Goal: Book appointment/travel/reservation

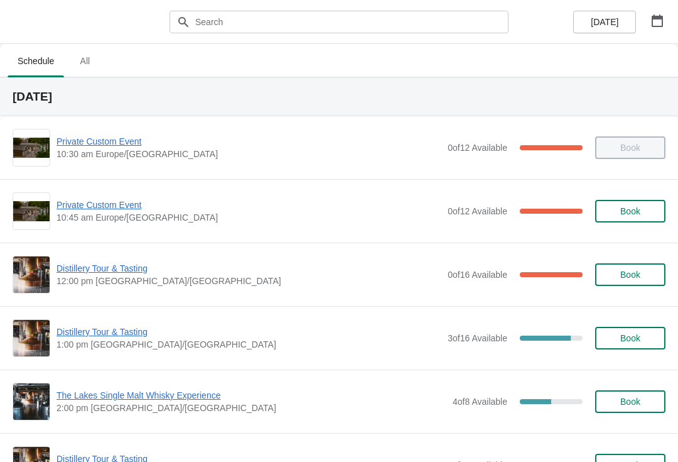
click at [649, 21] on button "button" at bounding box center [657, 20] width 23 height 23
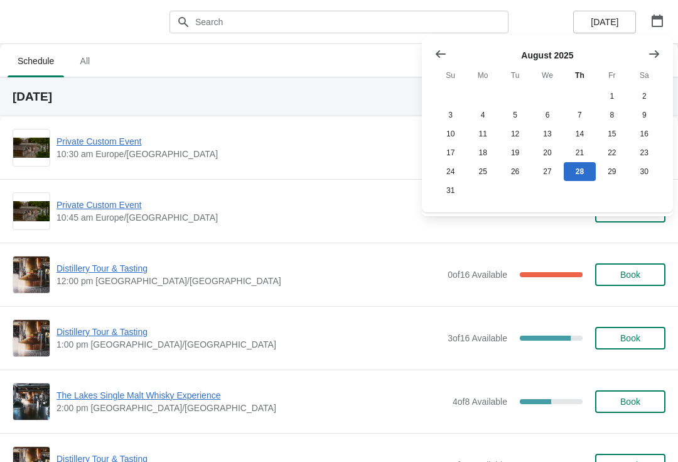
click at [660, 55] on icon "Show next month, September 2025" at bounding box center [654, 54] width 13 height 13
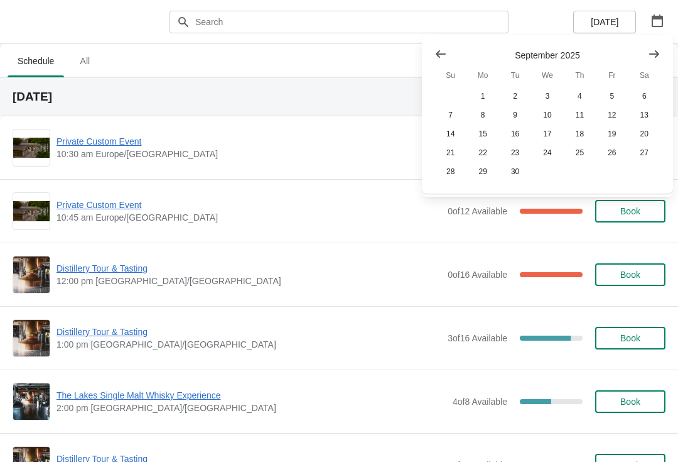
click at [652, 63] on button "Show next month, October 2025" at bounding box center [654, 54] width 23 height 23
click at [651, 57] on icon "Show next month, November 2025" at bounding box center [654, 54] width 13 height 13
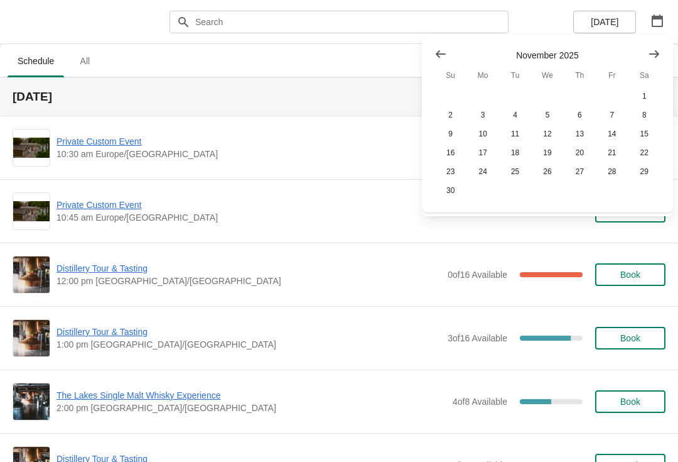
click at [453, 153] on button "16" at bounding box center [451, 152] width 32 height 19
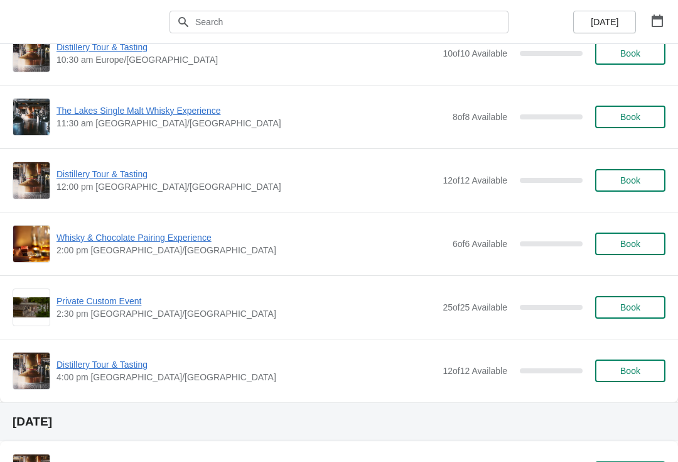
scroll to position [146, 0]
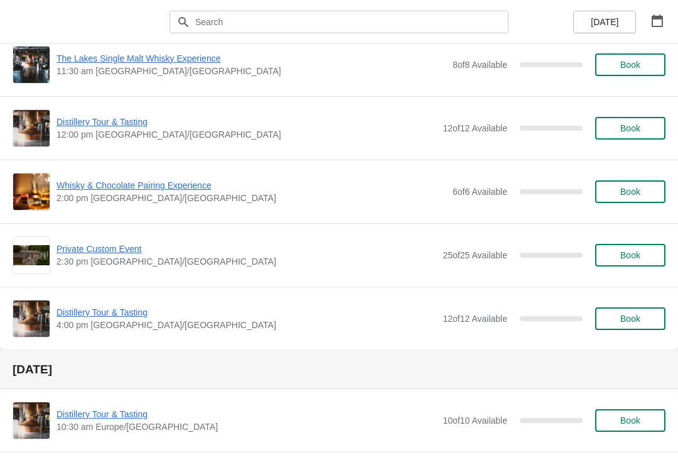
click at [637, 246] on button "Book" at bounding box center [630, 255] width 70 height 23
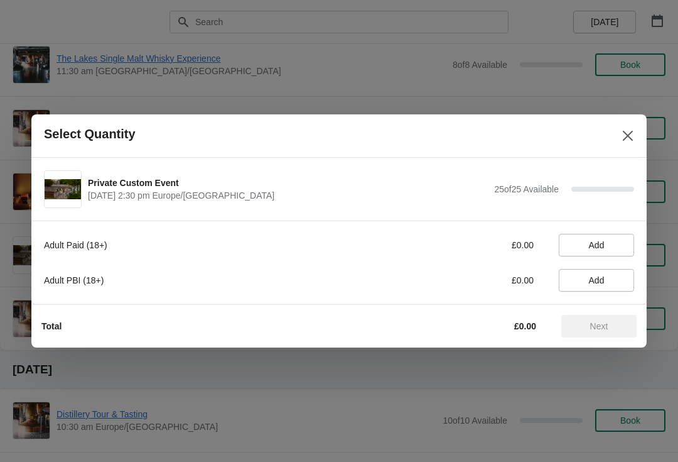
click at [611, 249] on span "Add" at bounding box center [597, 245] width 54 height 10
click at [578, 243] on icon at bounding box center [574, 245] width 13 height 13
click at [588, 286] on button "Add" at bounding box center [596, 280] width 75 height 23
click at [619, 284] on icon at bounding box center [618, 280] width 13 height 13
click at [615, 283] on icon at bounding box center [618, 280] width 13 height 13
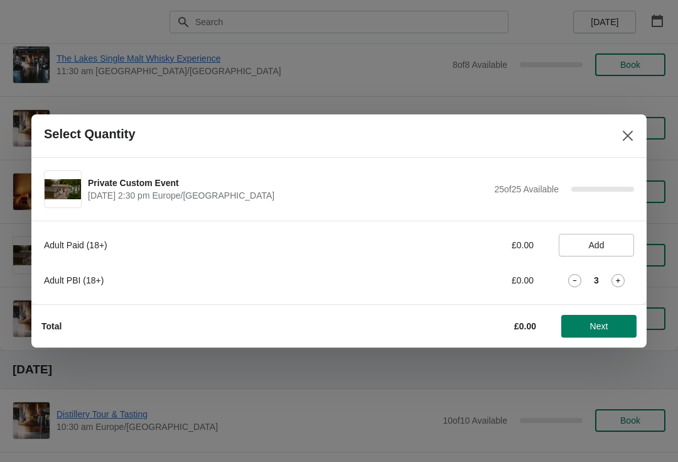
click at [615, 286] on icon at bounding box center [618, 280] width 13 height 13
click at [616, 286] on icon at bounding box center [618, 280] width 13 height 13
click at [613, 283] on icon at bounding box center [618, 280] width 13 height 13
click at [613, 282] on icon at bounding box center [618, 280] width 13 height 13
click at [614, 279] on icon at bounding box center [618, 280] width 13 height 13
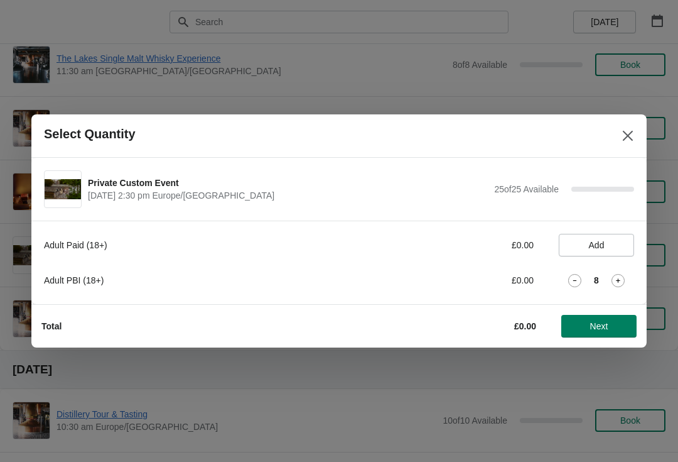
click at [617, 280] on icon at bounding box center [618, 280] width 4 height 4
click at [617, 282] on icon at bounding box center [618, 280] width 13 height 13
click at [620, 283] on icon at bounding box center [618, 280] width 13 height 13
click at [622, 283] on icon at bounding box center [618, 280] width 13 height 13
click at [623, 283] on icon at bounding box center [618, 280] width 13 height 13
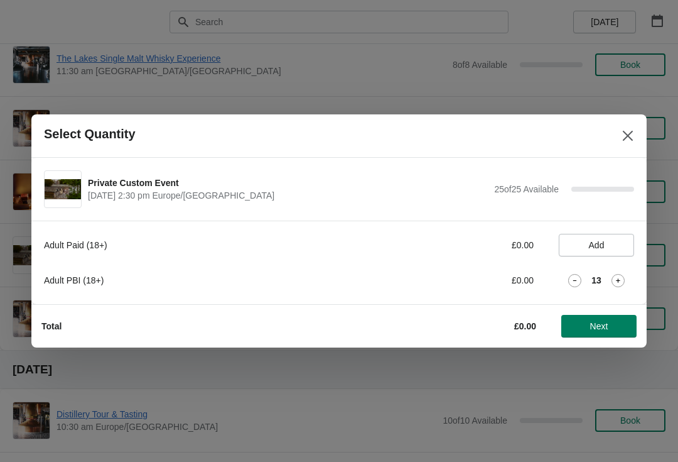
click at [624, 283] on icon at bounding box center [618, 280] width 13 height 13
click at [624, 284] on icon at bounding box center [618, 280] width 13 height 13
click at [622, 282] on icon at bounding box center [618, 280] width 13 height 13
click at [621, 283] on icon at bounding box center [618, 280] width 13 height 13
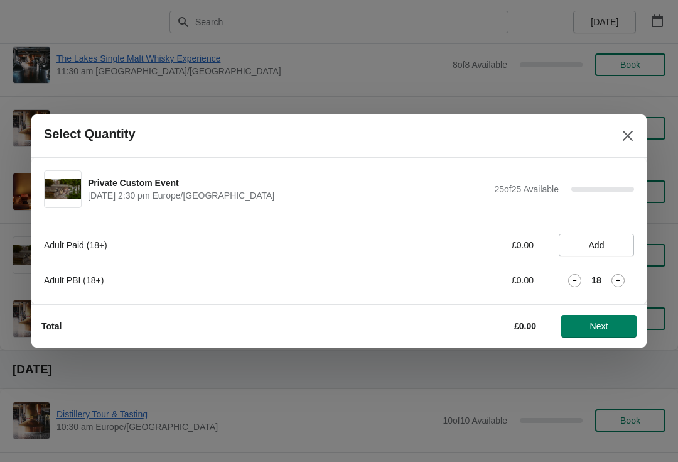
click at [622, 283] on icon at bounding box center [618, 280] width 13 height 13
click at [622, 282] on icon at bounding box center [618, 280] width 13 height 13
click at [621, 281] on icon at bounding box center [618, 280] width 13 height 13
click at [622, 280] on icon at bounding box center [618, 280] width 13 height 13
click at [623, 281] on icon at bounding box center [618, 280] width 13 height 13
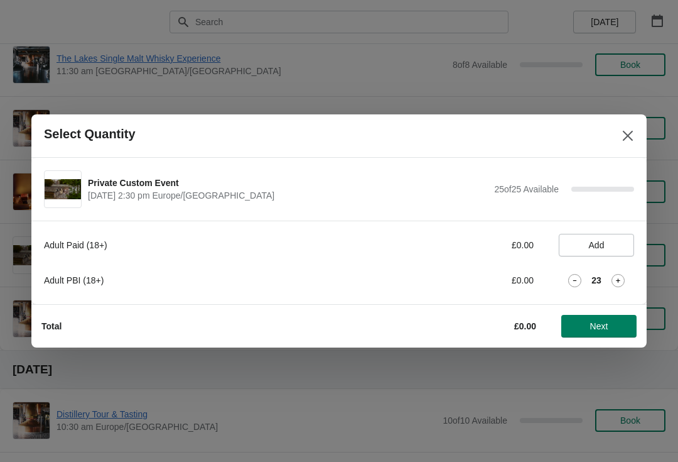
click at [622, 281] on icon at bounding box center [618, 280] width 13 height 13
click at [623, 281] on icon at bounding box center [618, 280] width 13 height 13
click at [608, 325] on span "Next" at bounding box center [599, 326] width 18 height 10
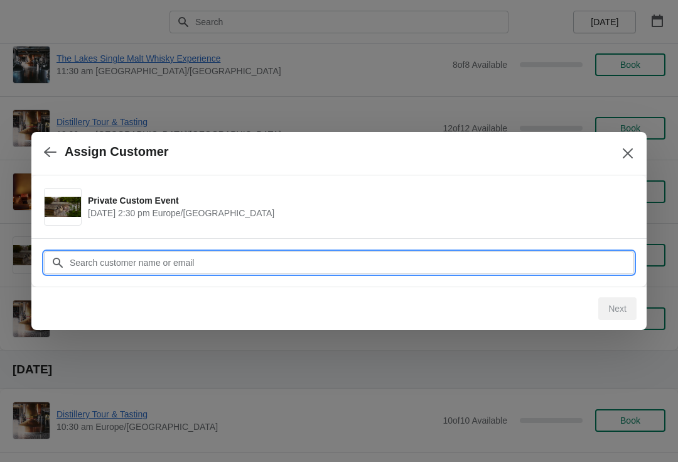
click at [447, 261] on input "Customer" at bounding box center [351, 262] width 565 height 23
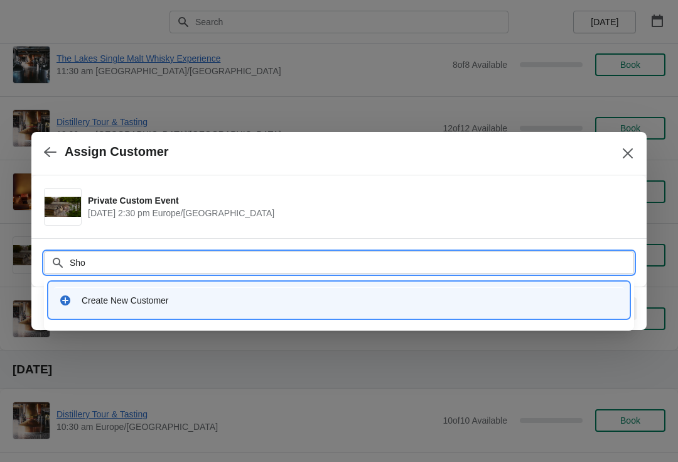
type input "Shop"
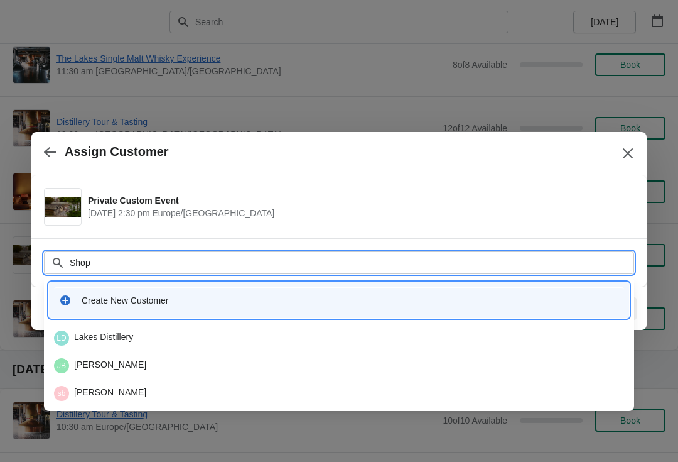
click at [128, 332] on div "LD Lakes Distillery" at bounding box center [339, 337] width 570 height 15
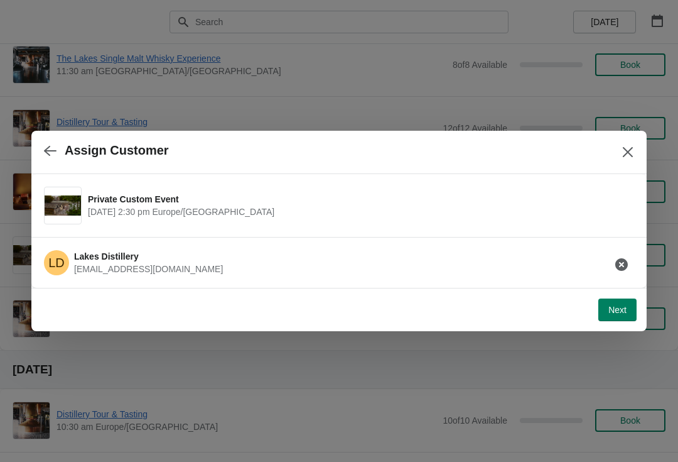
click at [622, 315] on span "Next" at bounding box center [618, 310] width 18 height 10
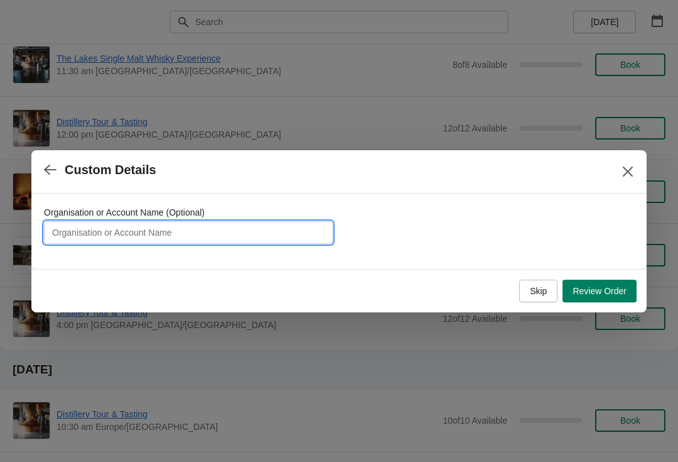
click at [284, 232] on input "Organisation or Account Name (Optional)" at bounding box center [188, 232] width 289 height 23
type input "John Lewis Gr"
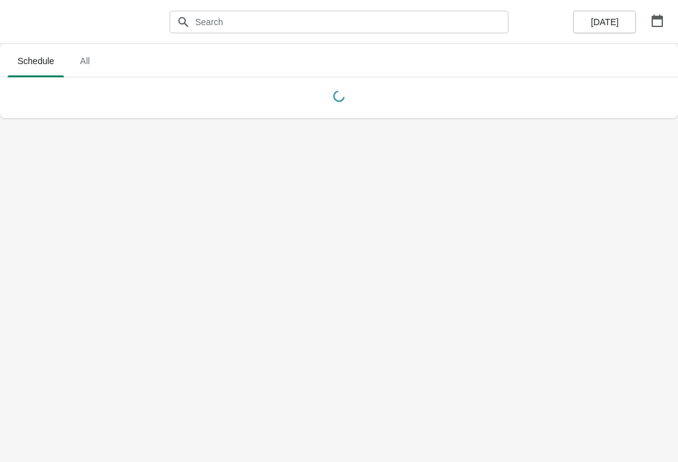
click at [650, 31] on button "button" at bounding box center [657, 20] width 23 height 23
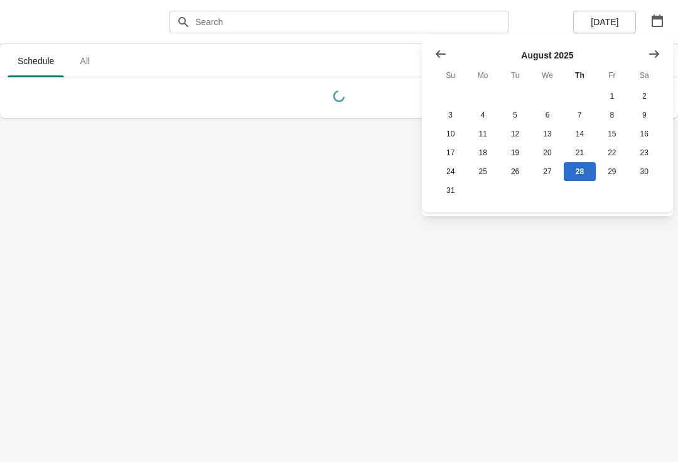
click at [660, 60] on button "Show next month, September 2025" at bounding box center [654, 54] width 23 height 23
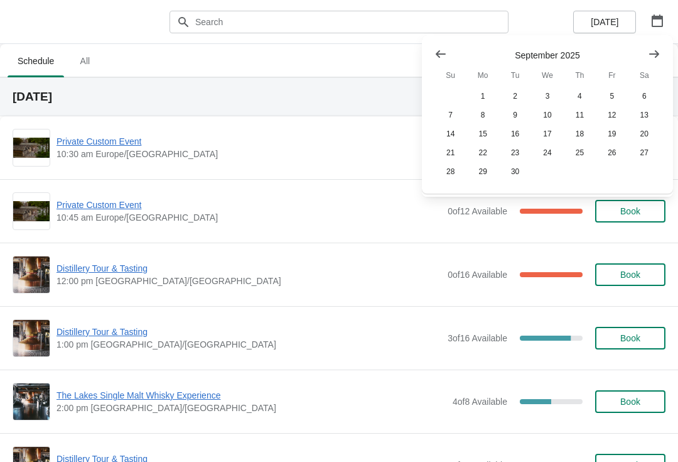
click at [514, 137] on button "16" at bounding box center [515, 133] width 32 height 19
